Goal: Task Accomplishment & Management: Manage account settings

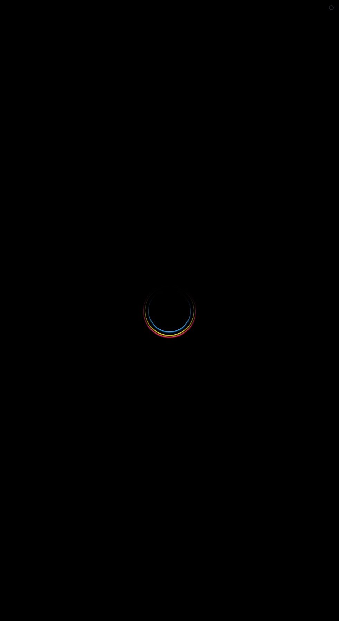
select select
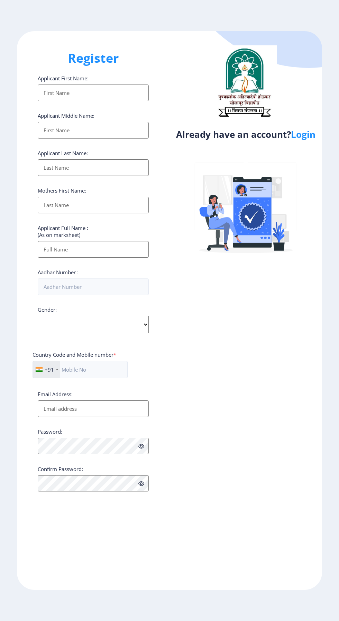
click at [302, 132] on link "Login" at bounding box center [303, 134] width 25 height 12
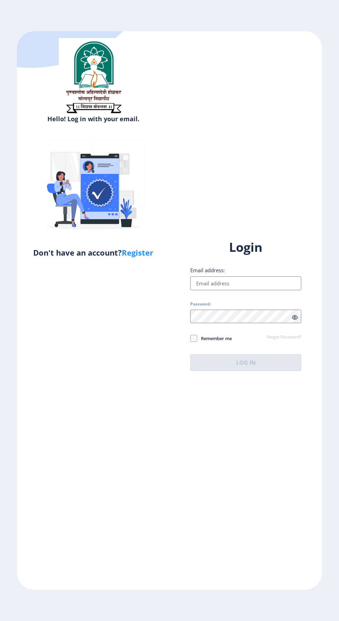
click at [240, 290] on input "Email address:" at bounding box center [246, 283] width 111 height 14
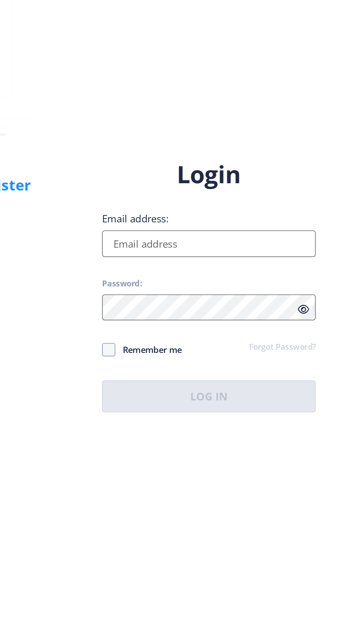
type input "[EMAIL_ADDRESS][DOMAIN_NAME]"
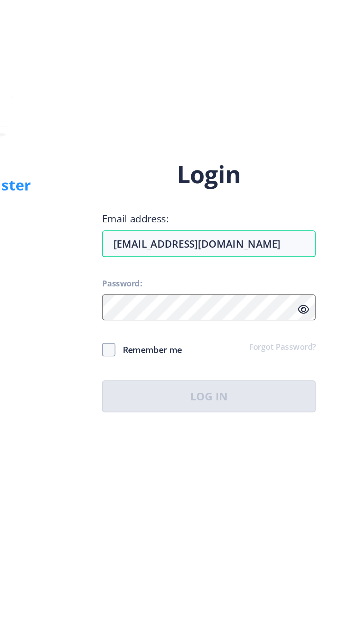
click at [286, 341] on link "Forgot Password?" at bounding box center [284, 337] width 35 height 6
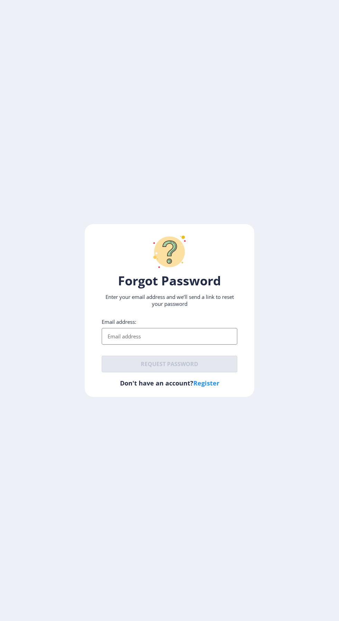
click at [198, 345] on input "Email address:" at bounding box center [170, 336] width 136 height 17
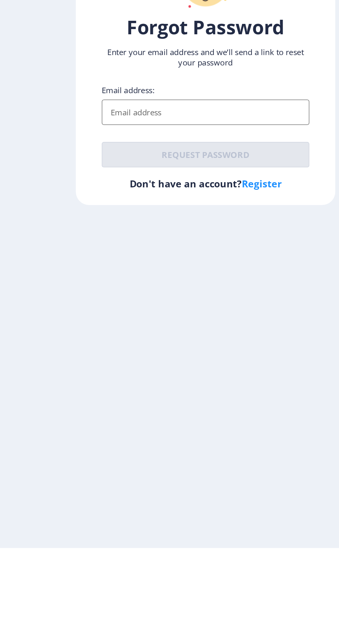
type input "[EMAIL_ADDRESS][DOMAIN_NAME]"
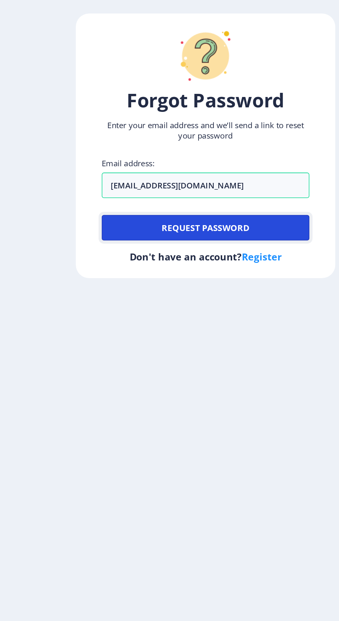
click at [227, 372] on button "Request password" at bounding box center [170, 364] width 136 height 17
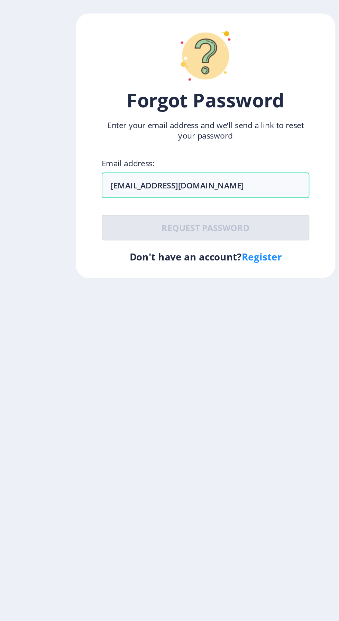
scroll to position [6, 0]
